Goal: Task Accomplishment & Management: Manage account settings

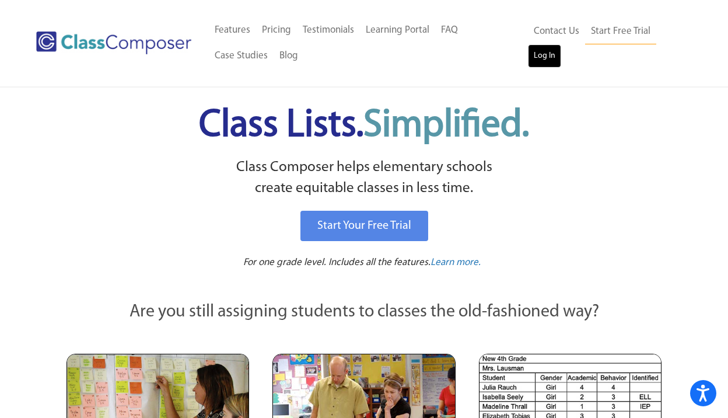
click at [549, 57] on link "Log In" at bounding box center [544, 55] width 33 height 23
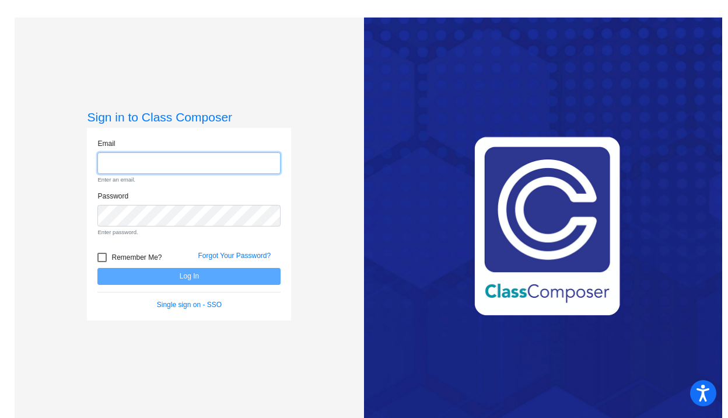
type input "[EMAIL_ADDRESS][DOMAIN_NAME]"
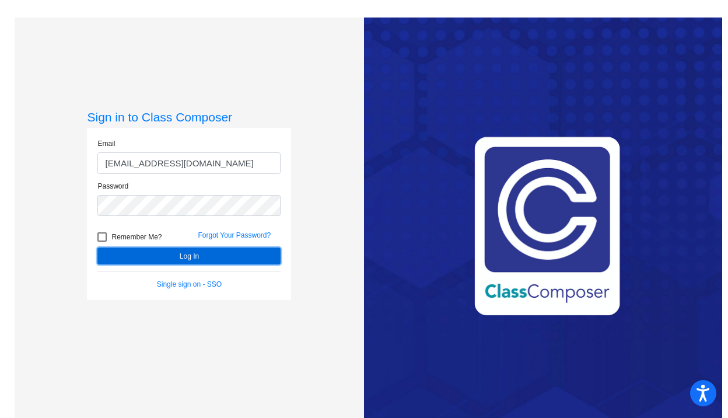
click at [184, 258] on button "Log In" at bounding box center [188, 255] width 183 height 17
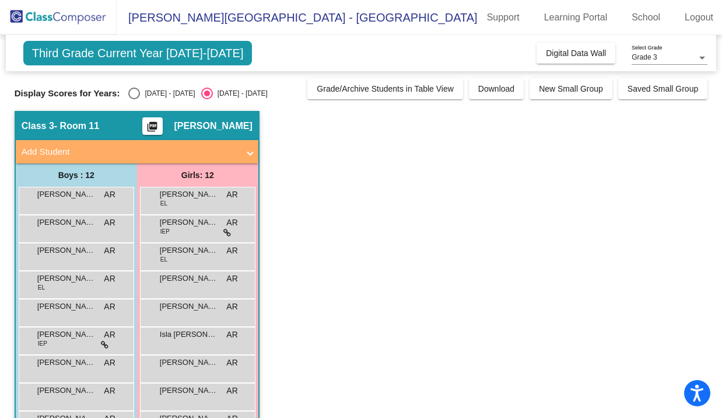
click at [133, 89] on div "Select an option" at bounding box center [134, 93] width 12 height 12
click at [134, 99] on input "[DATE] - [DATE]" at bounding box center [134, 99] width 1 height 1
radio input "true"
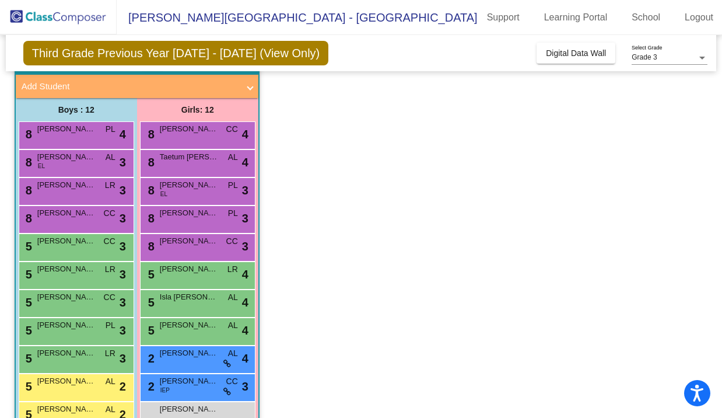
scroll to position [124, 0]
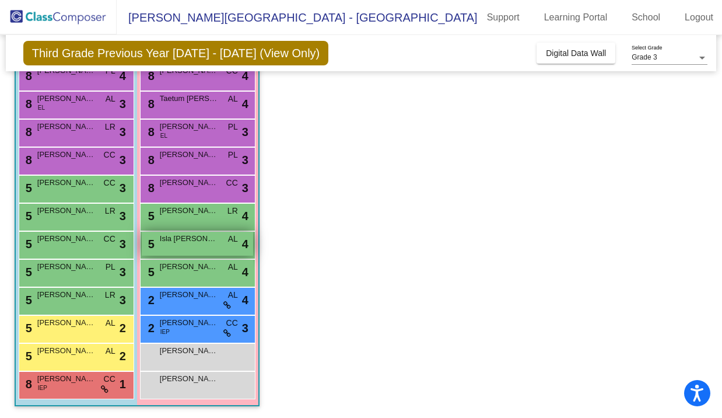
click at [178, 247] on div "5 Isla [PERSON_NAME] AL lock do_not_disturb_alt 4" at bounding box center [197, 244] width 111 height 24
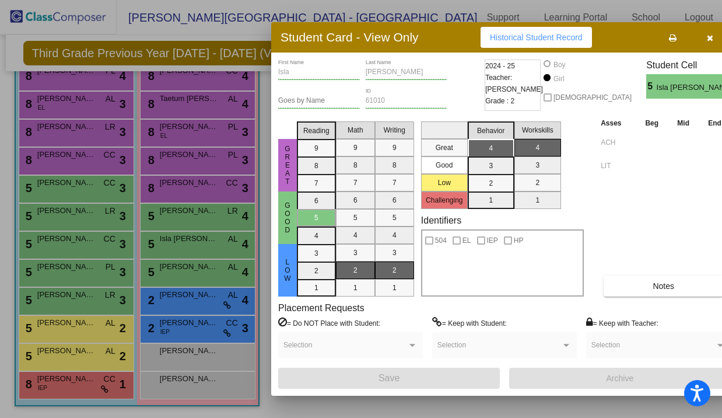
click at [699, 37] on button "button" at bounding box center [709, 37] width 37 height 21
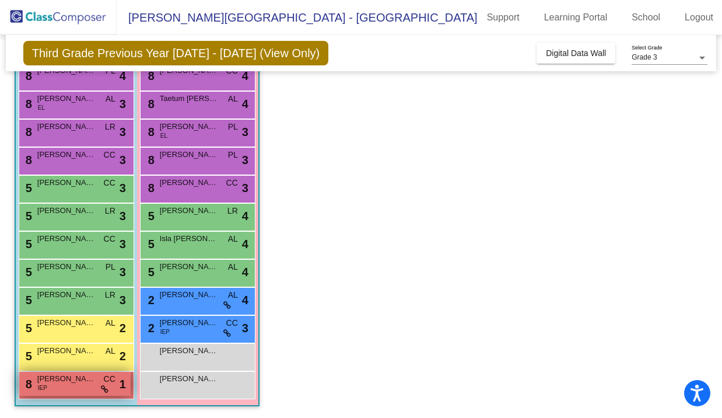
click at [74, 388] on div "8 [PERSON_NAME] IEP CC lock do_not_disturb_alt 1" at bounding box center [74, 384] width 111 height 24
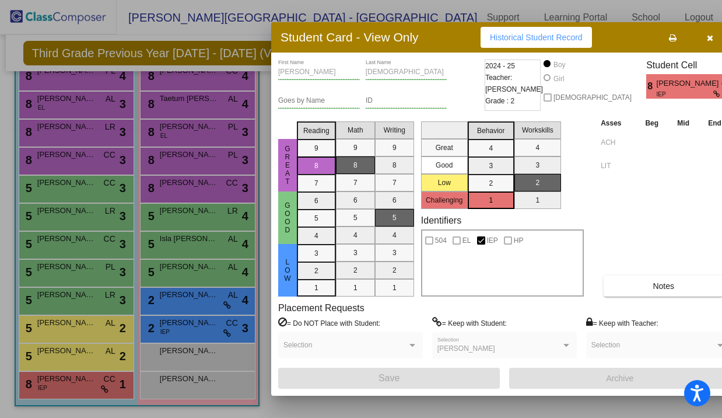
click at [707, 33] on span "button" at bounding box center [710, 37] width 6 height 9
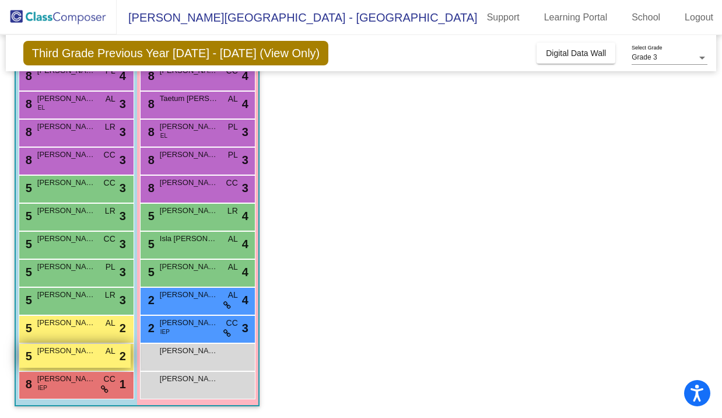
click at [53, 362] on div "5 [PERSON_NAME] AL lock do_not_disturb_alt 2" at bounding box center [74, 356] width 111 height 24
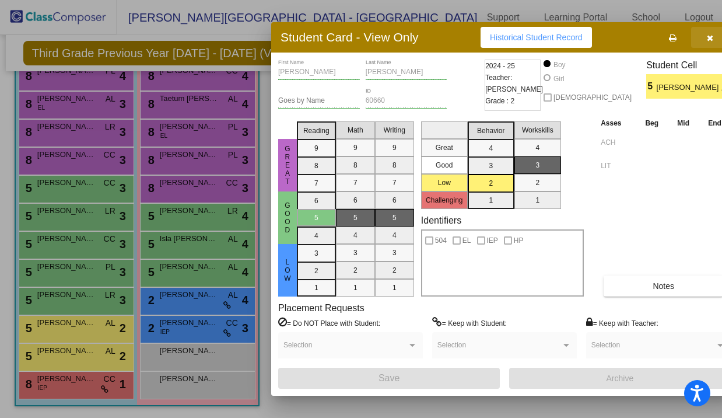
click at [699, 36] on button "button" at bounding box center [709, 37] width 37 height 21
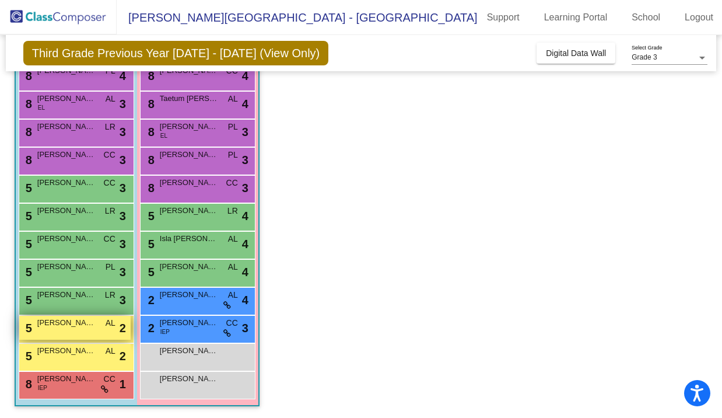
click at [92, 332] on div "5 [PERSON_NAME] AL lock do_not_disturb_alt 2" at bounding box center [74, 328] width 111 height 24
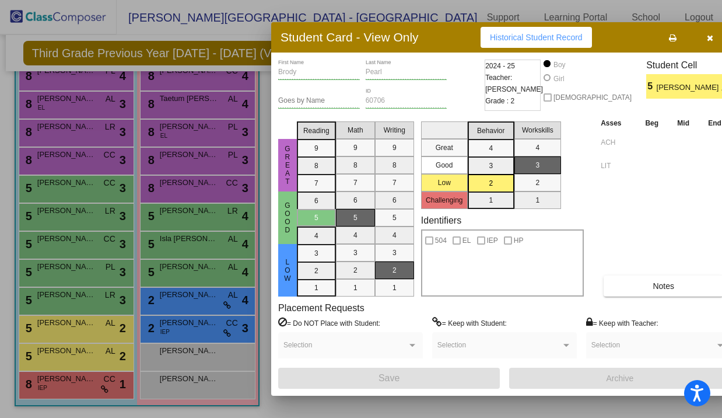
click at [699, 31] on button "button" at bounding box center [709, 37] width 37 height 21
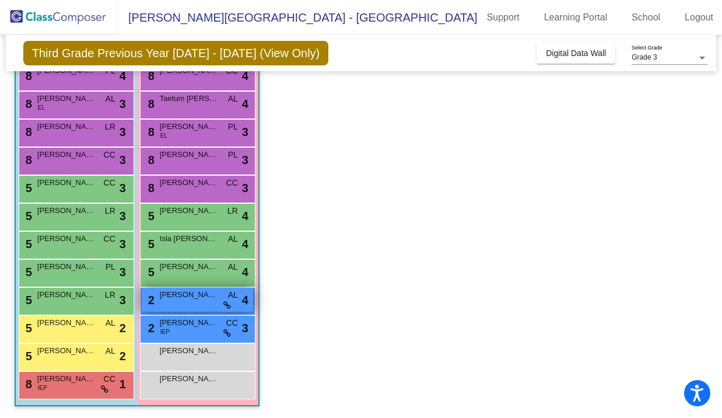
click at [182, 306] on div "2 Mila Tajik AL lock do_not_disturb_alt 4" at bounding box center [197, 300] width 111 height 24
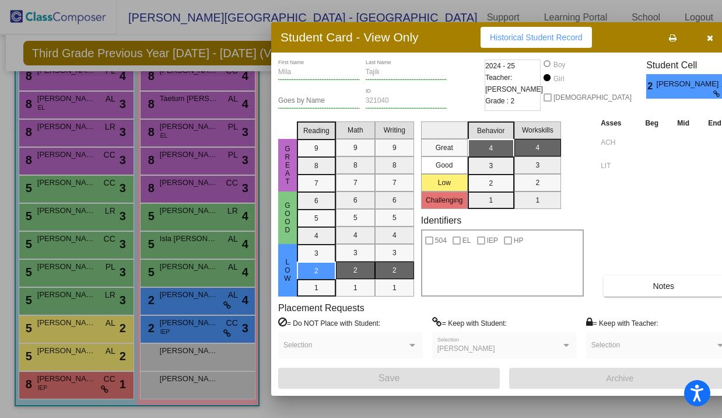
click at [698, 38] on button "button" at bounding box center [709, 37] width 37 height 21
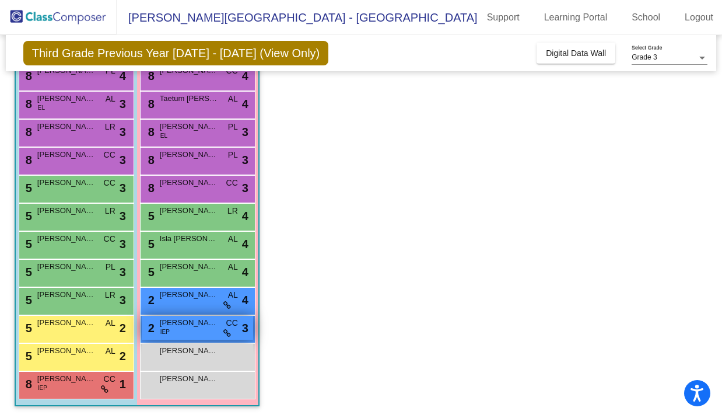
click at [201, 329] on div "2 [PERSON_NAME] IEP CC lock do_not_disturb_alt 3" at bounding box center [197, 328] width 111 height 24
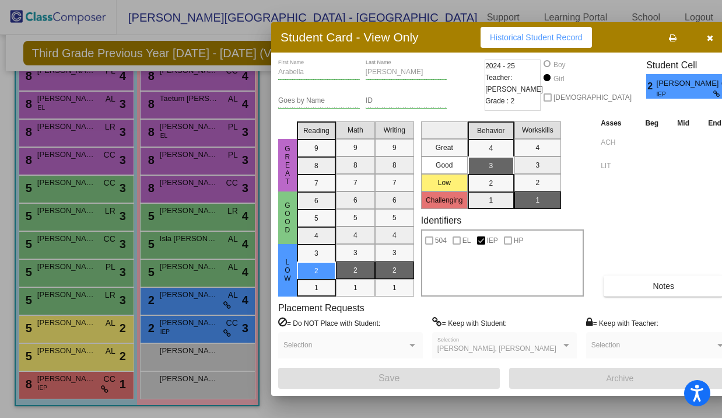
click at [707, 40] on icon "button" at bounding box center [710, 38] width 6 height 8
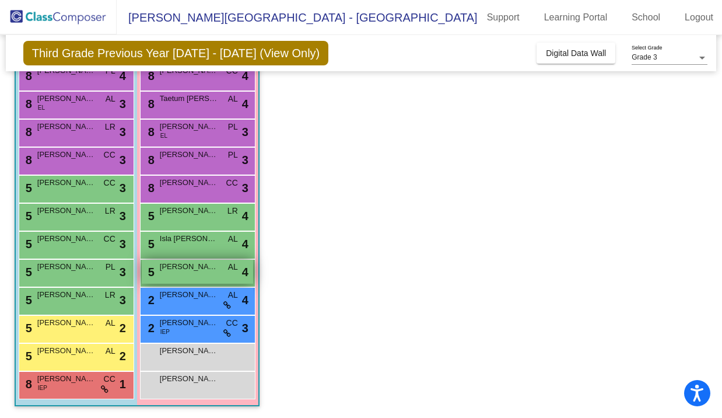
click at [194, 275] on div "5 [PERSON_NAME] AL lock do_not_disturb_alt 4" at bounding box center [197, 272] width 111 height 24
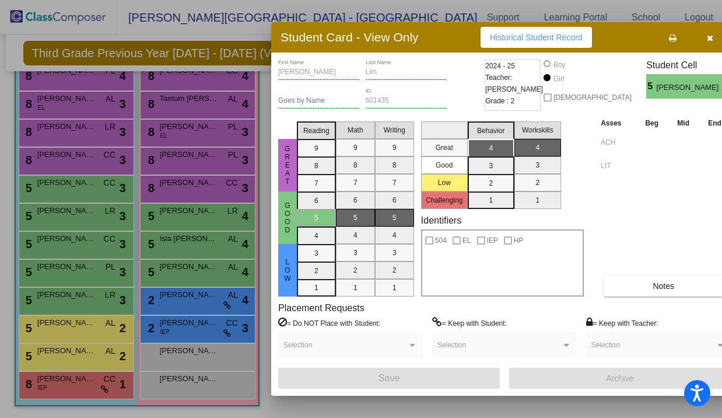
click at [707, 36] on icon "button" at bounding box center [710, 38] width 6 height 8
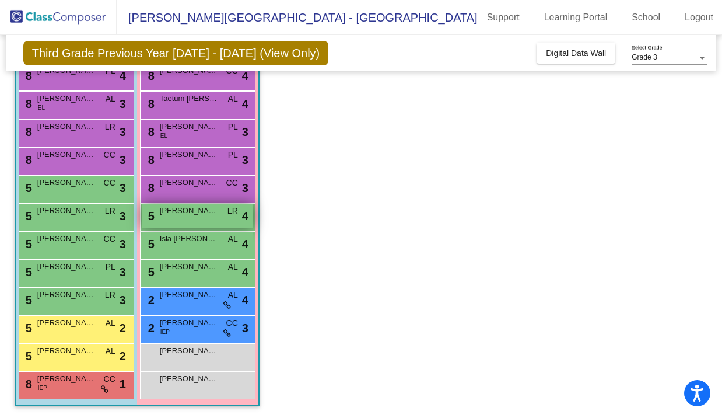
click at [210, 225] on div "5 [PERSON_NAME] LR lock do_not_disturb_alt 4" at bounding box center [197, 216] width 111 height 24
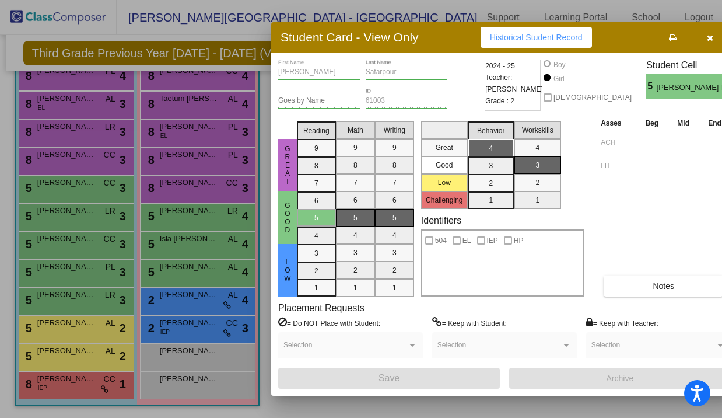
click at [707, 38] on icon "button" at bounding box center [710, 38] width 6 height 8
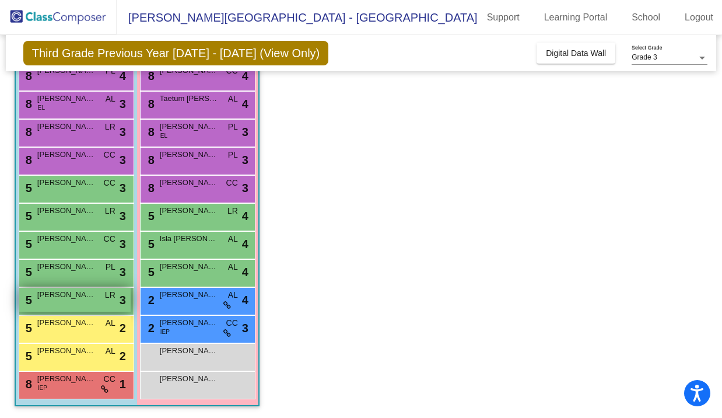
click at [51, 299] on span "[PERSON_NAME]" at bounding box center [66, 295] width 58 height 12
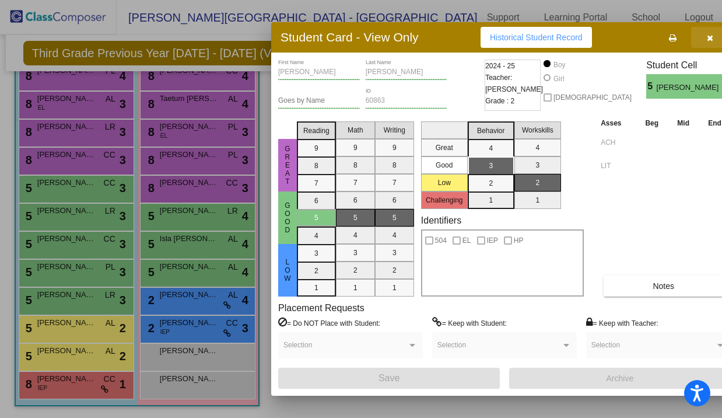
click at [707, 38] on icon "button" at bounding box center [710, 38] width 6 height 8
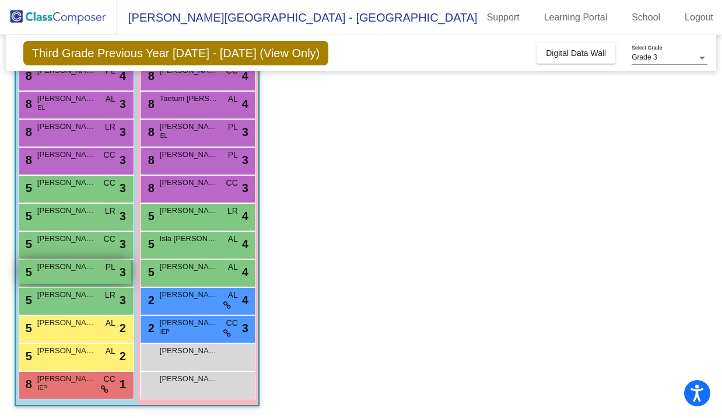
click at [82, 269] on span "[PERSON_NAME]" at bounding box center [66, 267] width 58 height 12
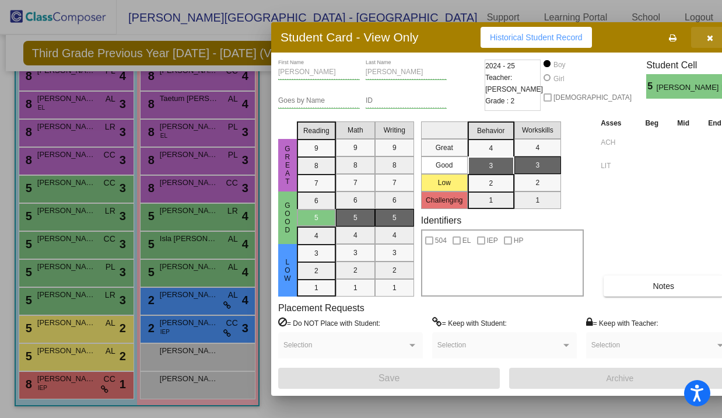
click at [707, 33] on span "button" at bounding box center [710, 37] width 6 height 9
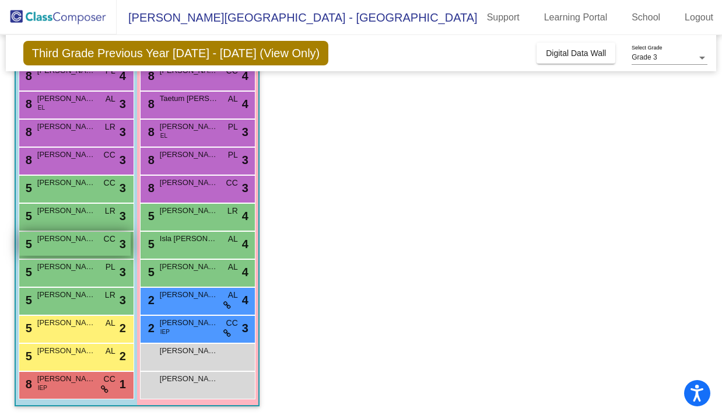
click at [89, 254] on div "5 [PERSON_NAME] CC lock do_not_disturb_alt 3" at bounding box center [74, 244] width 111 height 24
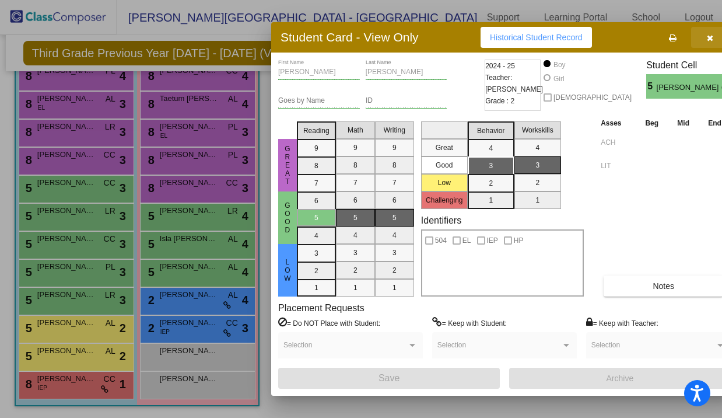
click at [698, 34] on button "button" at bounding box center [709, 37] width 37 height 21
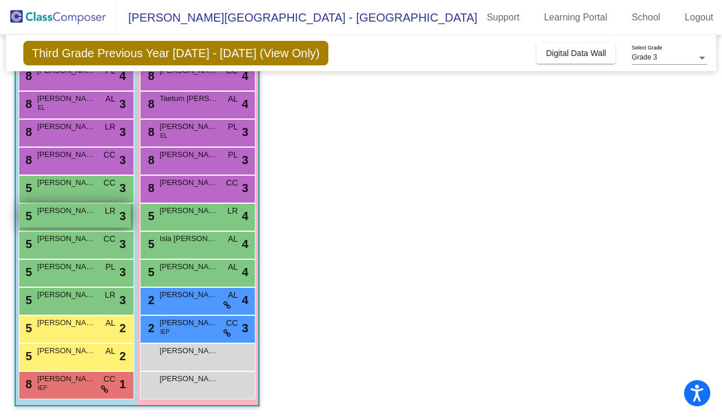
click at [55, 225] on div "5 Cardinal [PERSON_NAME] lock do_not_disturb_alt 3" at bounding box center [74, 216] width 111 height 24
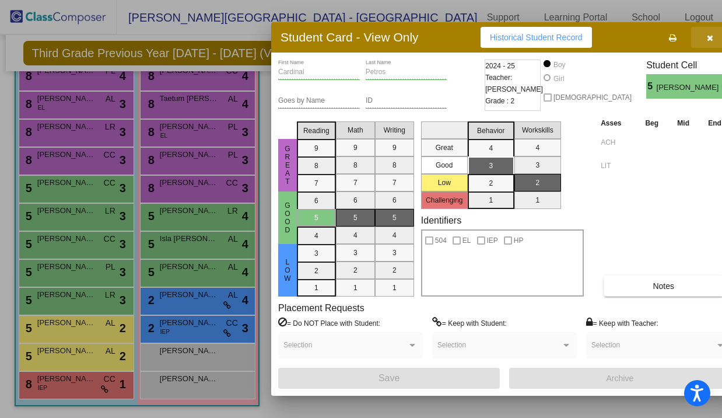
click at [707, 36] on icon "button" at bounding box center [710, 38] width 6 height 8
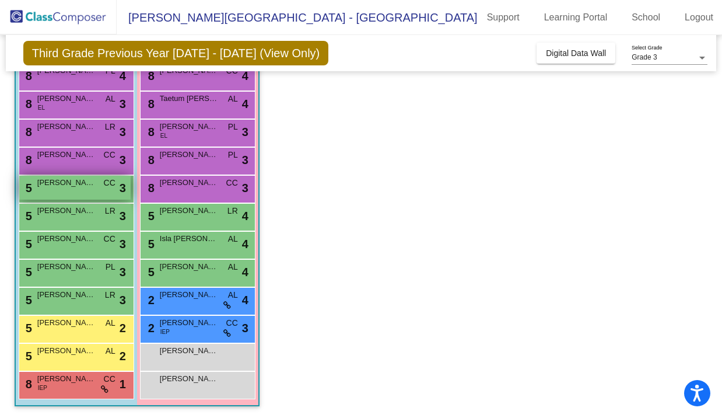
click at [82, 185] on span "[PERSON_NAME]" at bounding box center [66, 183] width 58 height 12
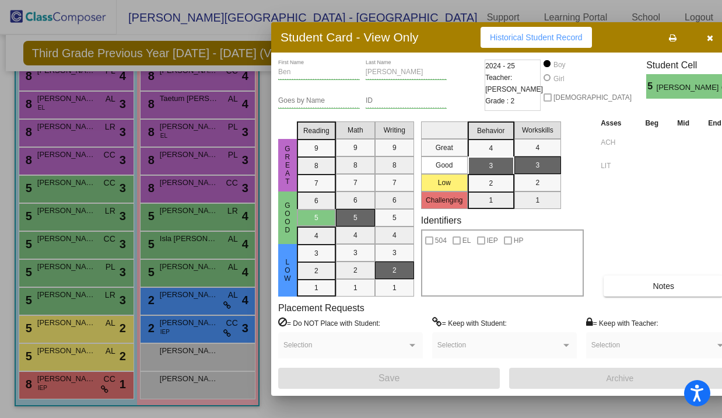
click at [707, 38] on icon "button" at bounding box center [710, 38] width 6 height 8
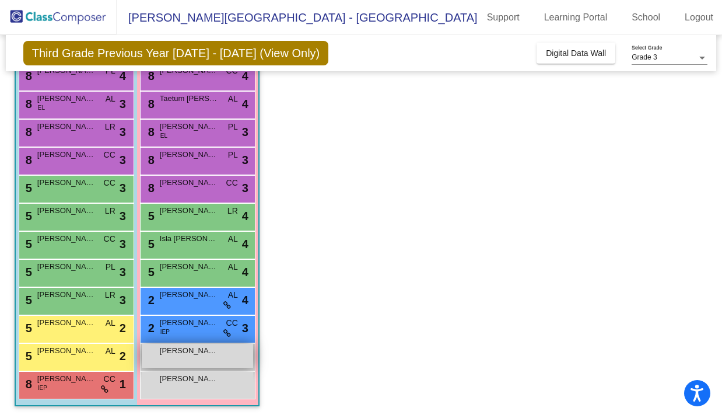
click at [206, 360] on div "[PERSON_NAME] lock do_not_disturb_alt" at bounding box center [197, 356] width 111 height 24
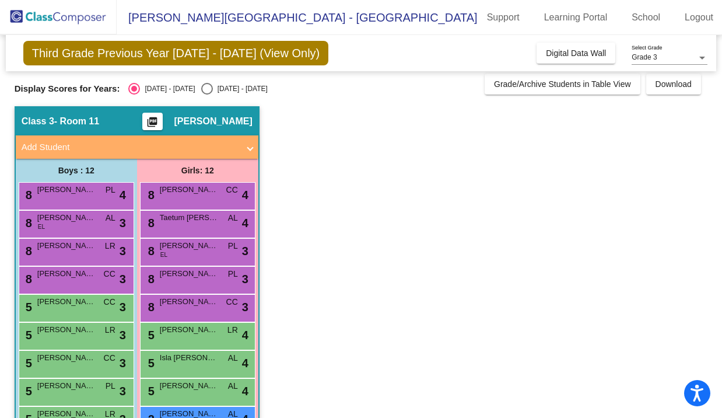
scroll to position [0, 0]
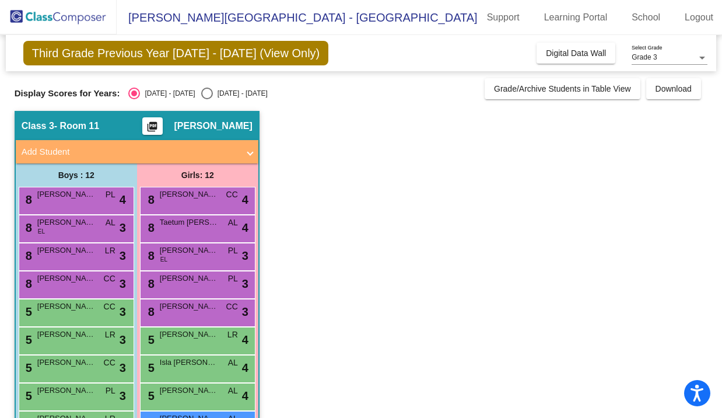
click at [440, 293] on app-classroom "Class 3 - Room 11 picture_as_pdf [PERSON_NAME] Add Student First Name Last Name…" at bounding box center [361, 326] width 693 height 430
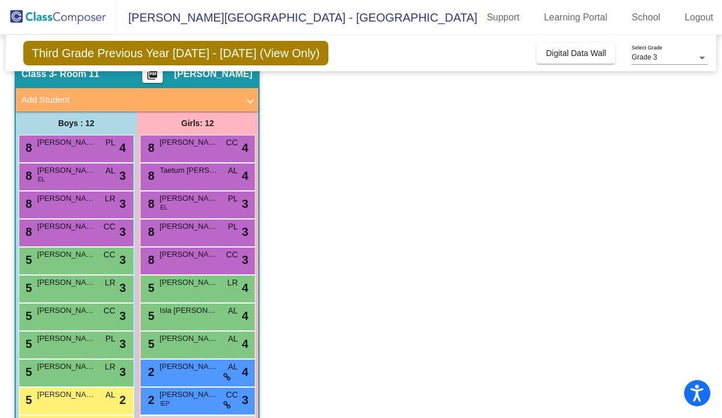
scroll to position [124, 0]
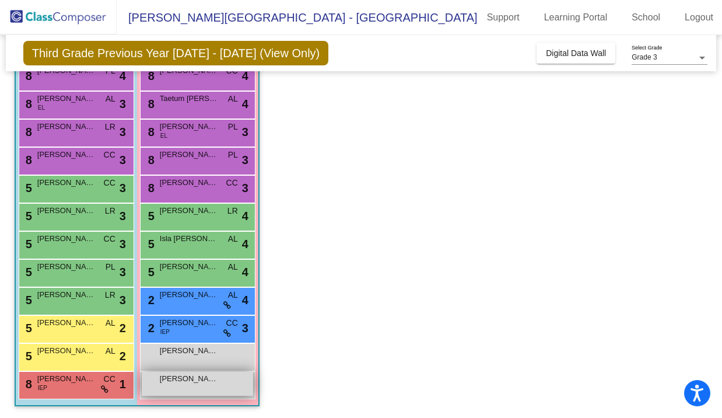
click at [209, 381] on span "[PERSON_NAME]" at bounding box center [189, 379] width 58 height 12
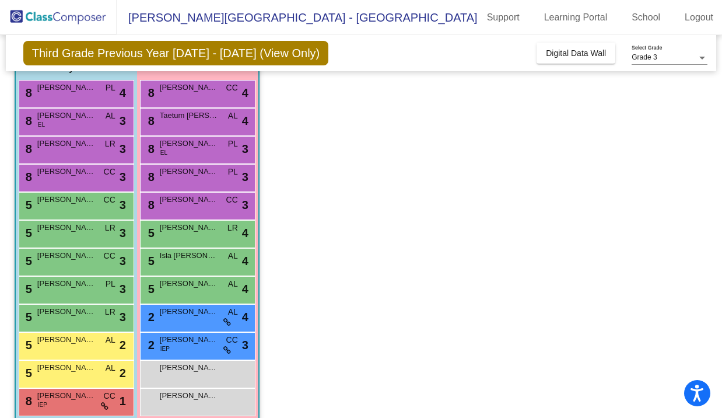
scroll to position [104, 0]
